Goal: Information Seeking & Learning: Learn about a topic

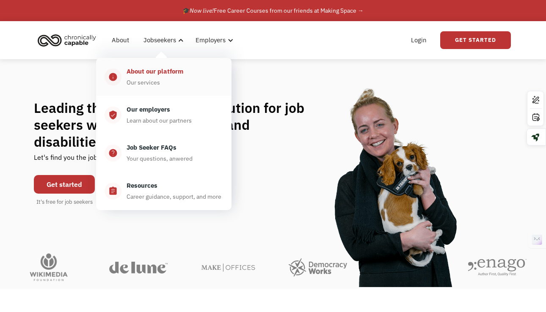
click at [154, 66] on link "info About our platform Our services" at bounding box center [163, 77] width 135 height 38
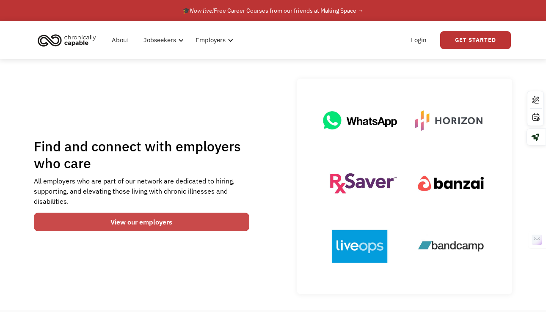
click at [140, 227] on link "View our employers" at bounding box center [141, 222] width 215 height 19
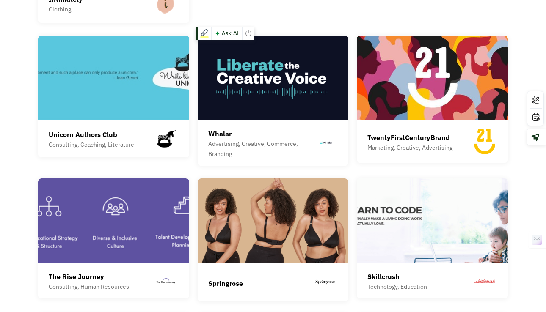
scroll to position [1434, 0]
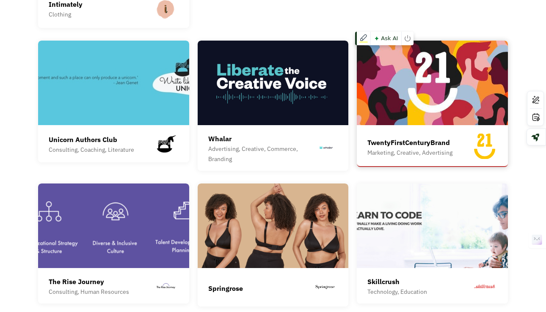
click at [400, 79] on img at bounding box center [432, 83] width 151 height 85
